Goal: Task Accomplishment & Management: Use online tool/utility

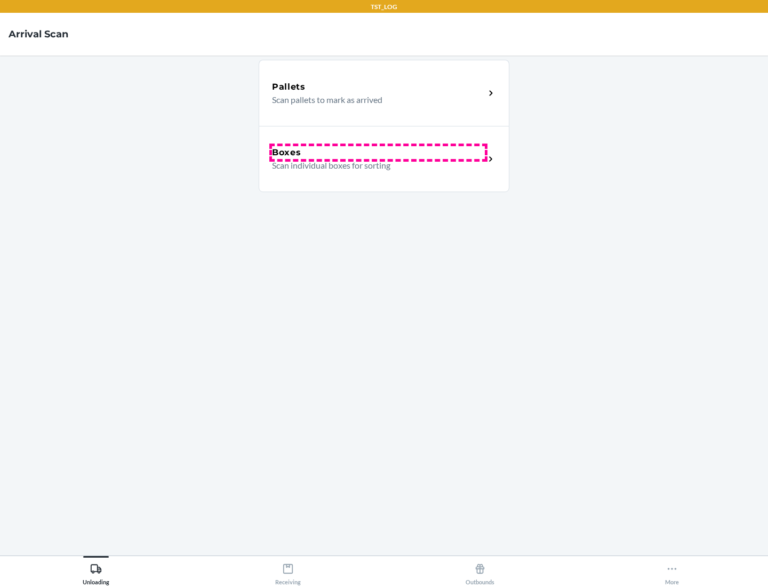
click at [378, 153] on div "Boxes" at bounding box center [378, 152] width 213 height 13
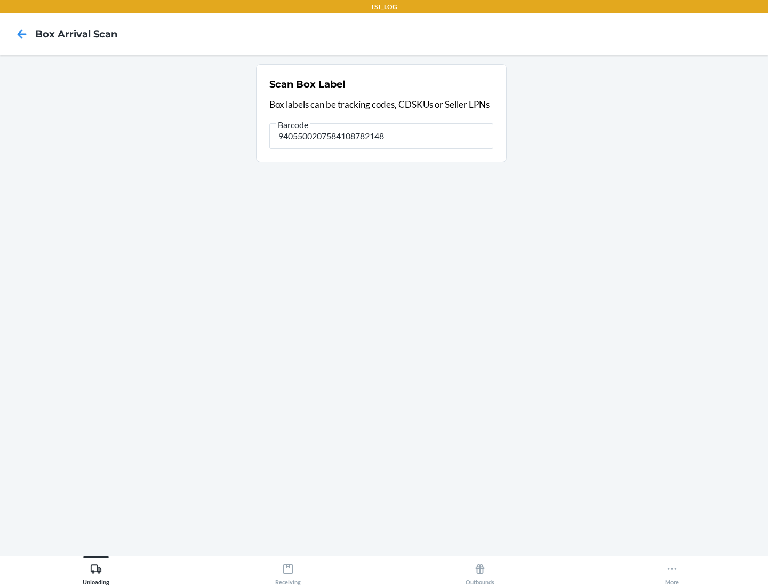
type input "9405500207584108782148"
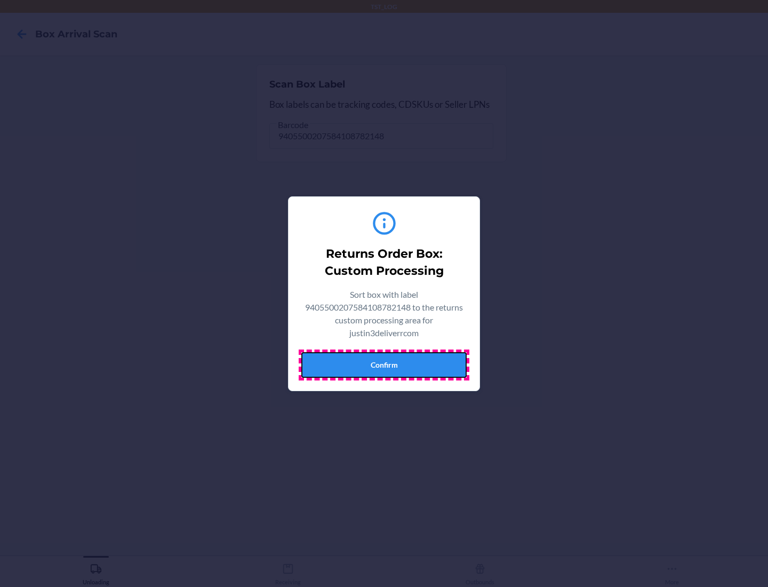
click at [384, 364] on button "Confirm" at bounding box center [383, 365] width 165 height 26
